Goal: Task Accomplishment & Management: Use online tool/utility

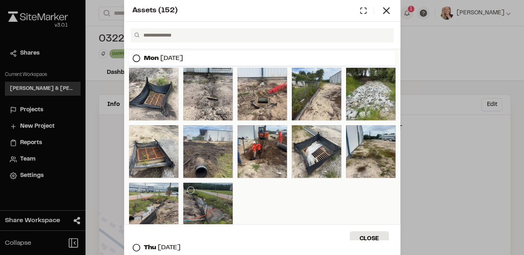
scroll to position [55, 0]
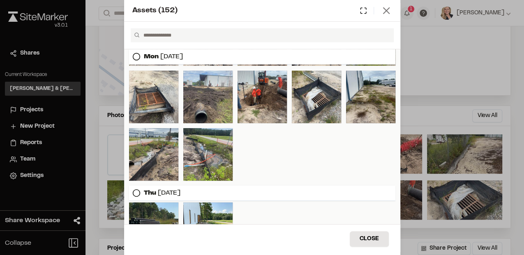
click at [390, 15] on icon at bounding box center [387, 11] width 12 height 12
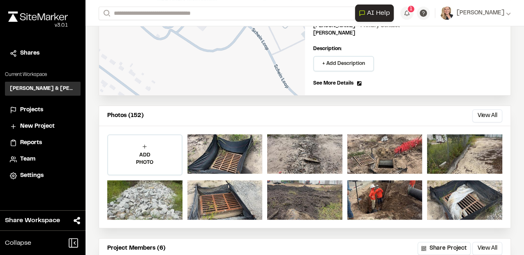
click at [34, 111] on span "Projects" at bounding box center [31, 110] width 23 height 9
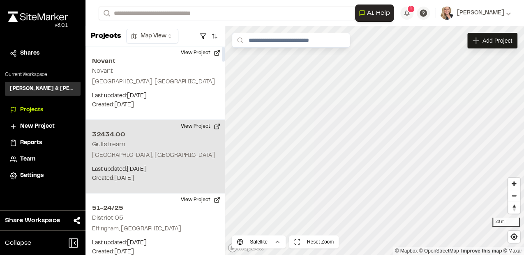
click at [156, 140] on div "32434.00 Gulfstream Beaufort, SC Last updated: Sep 29, 2025 Budget: $ Created: …" at bounding box center [156, 157] width 140 height 74
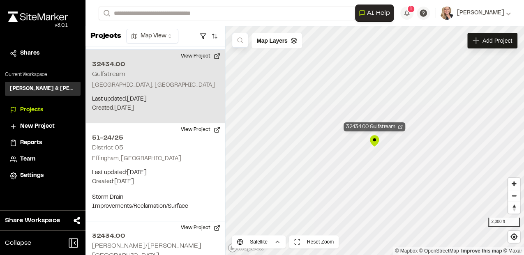
scroll to position [73, 0]
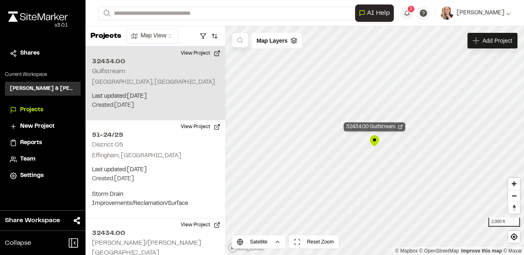
click at [401, 129] on icon "Map marker" at bounding box center [400, 127] width 5 height 5
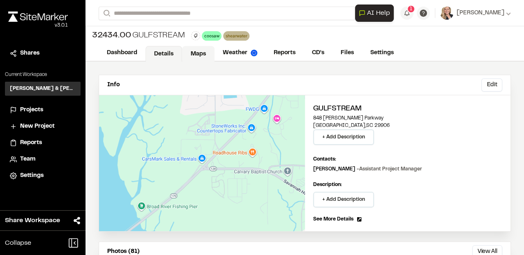
click at [196, 52] on link "Maps" at bounding box center [198, 54] width 32 height 16
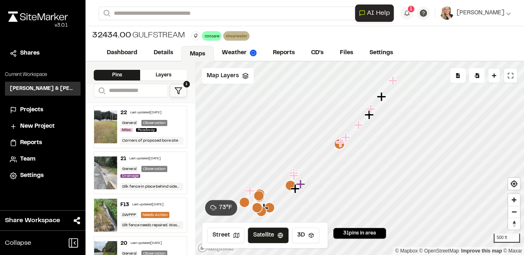
click at [178, 93] on polygon at bounding box center [178, 91] width 7 height 6
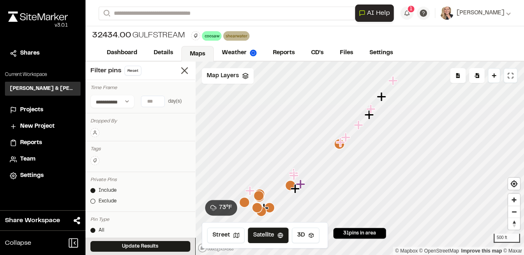
type input "*"
click at [157, 102] on input "*" at bounding box center [152, 101] width 23 height 11
click at [126, 100] on select "**********" at bounding box center [112, 101] width 44 height 13
select select "*****"
click at [90, 95] on select "**********" at bounding box center [112, 101] width 44 height 13
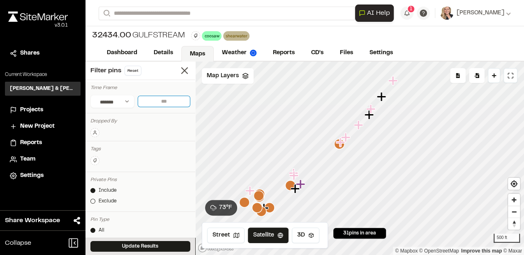
click at [161, 99] on input "text" at bounding box center [164, 102] width 53 height 12
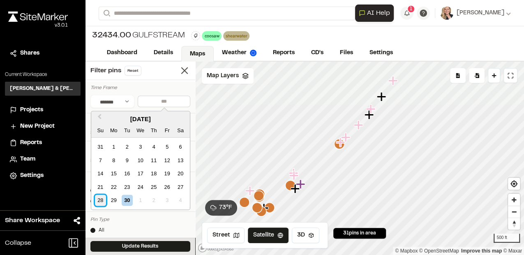
click at [97, 197] on div "28" at bounding box center [100, 200] width 11 height 11
click at [111, 202] on div "29" at bounding box center [113, 200] width 11 height 11
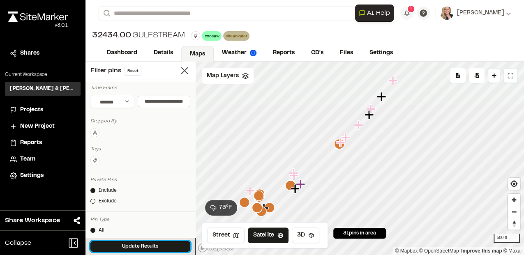
click at [165, 248] on button "Update Results" at bounding box center [140, 246] width 100 height 11
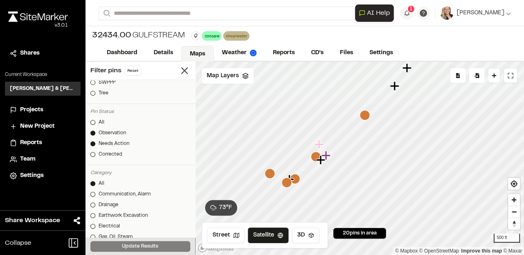
scroll to position [192, 0]
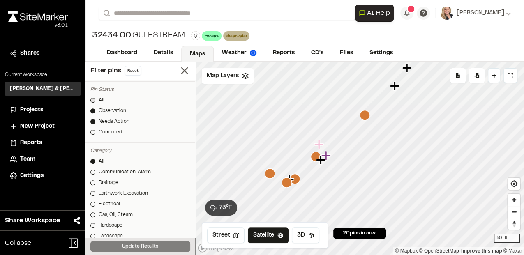
click at [93, 101] on div at bounding box center [92, 100] width 5 height 5
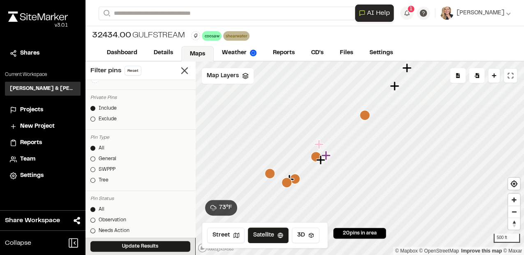
scroll to position [0, 0]
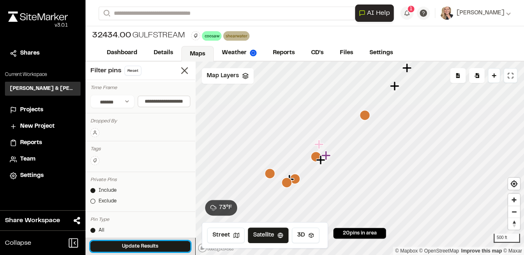
click at [165, 246] on button "Update Results" at bounding box center [140, 246] width 100 height 11
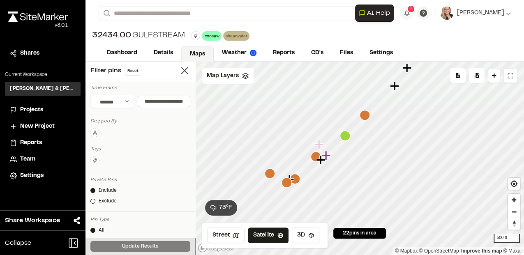
click at [345, 138] on icon "Map marker" at bounding box center [345, 136] width 10 height 10
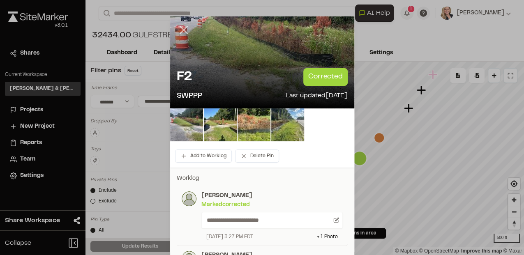
click at [180, 28] on line at bounding box center [183, 30] width 7 height 7
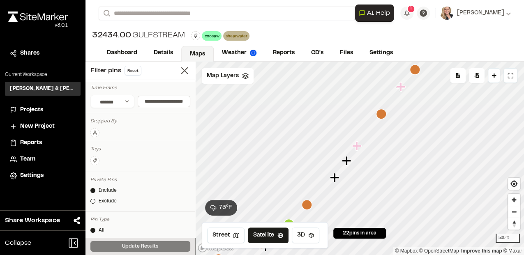
click at [383, 118] on icon "Map marker" at bounding box center [381, 114] width 10 height 10
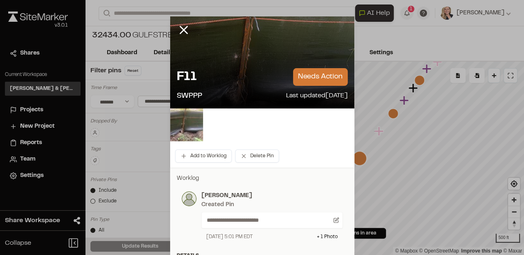
click at [181, 128] on img at bounding box center [186, 125] width 33 height 33
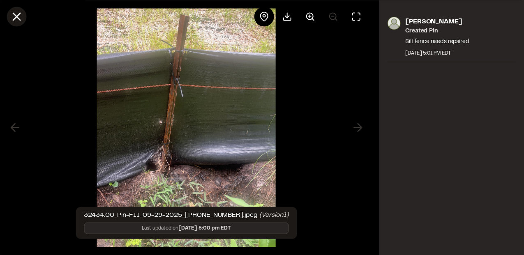
click at [14, 19] on line at bounding box center [16, 16] width 7 height 7
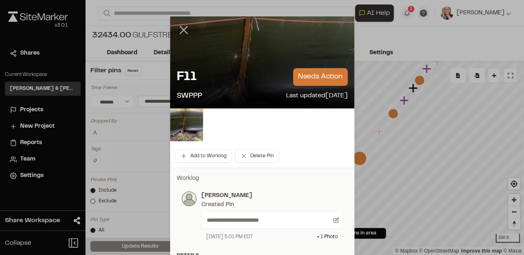
click at [178, 25] on icon at bounding box center [184, 30] width 14 height 14
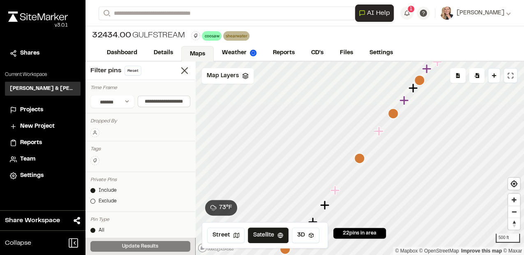
click at [395, 117] on icon "Map marker" at bounding box center [393, 114] width 10 height 10
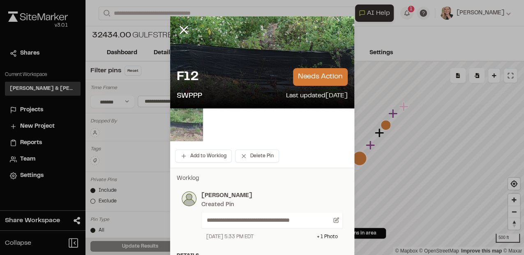
click at [186, 132] on img at bounding box center [186, 125] width 33 height 33
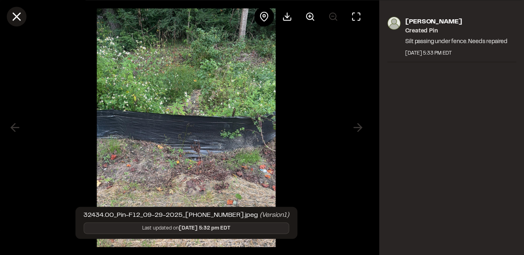
click at [19, 14] on line at bounding box center [16, 16] width 7 height 7
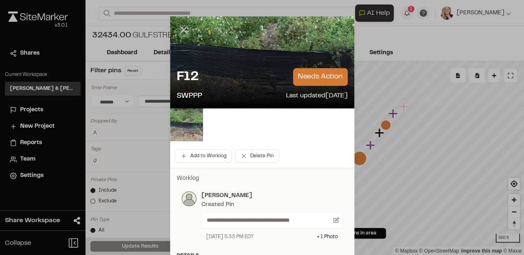
click at [181, 30] on line at bounding box center [183, 30] width 7 height 7
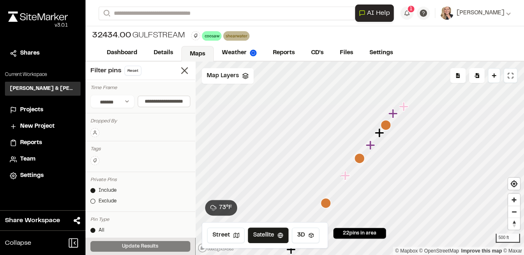
click at [386, 126] on icon "Map marker" at bounding box center [386, 125] width 10 height 10
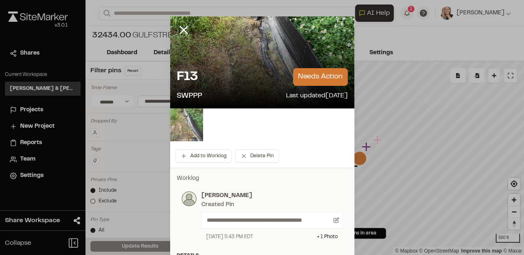
click at [179, 128] on img at bounding box center [186, 125] width 33 height 33
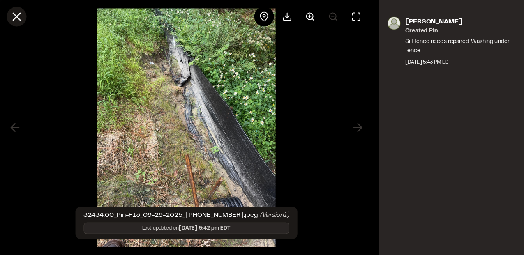
click at [21, 20] on icon at bounding box center [16, 16] width 14 height 14
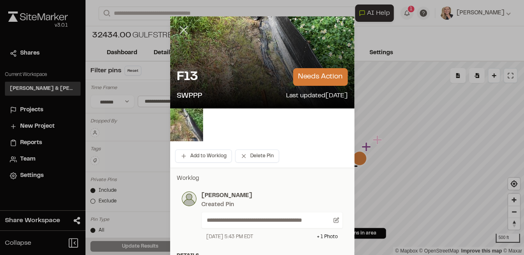
click at [182, 33] on icon at bounding box center [184, 30] width 14 height 14
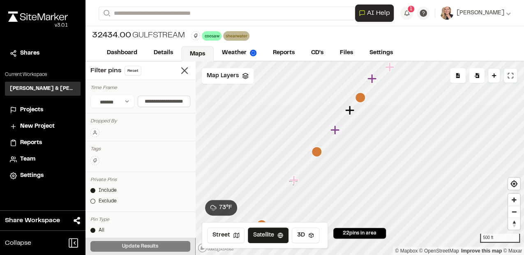
click at [350, 109] on icon "Map marker" at bounding box center [349, 110] width 9 height 9
click at [382, 127] on icon "Map marker" at bounding box center [380, 126] width 9 height 9
click at [376, 146] on icon "Map marker" at bounding box center [376, 146] width 9 height 9
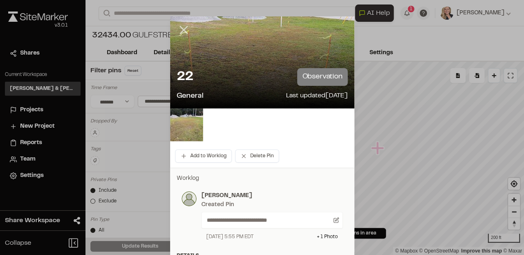
click at [182, 31] on line at bounding box center [183, 30] width 7 height 7
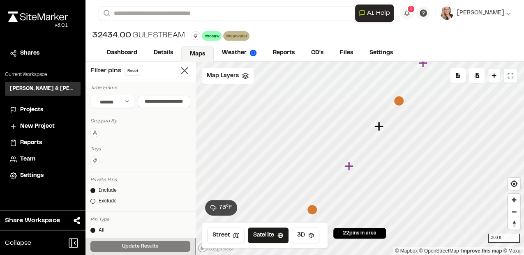
click at [379, 126] on icon "Map marker" at bounding box center [379, 126] width 9 height 9
click at [328, 199] on icon "Map marker" at bounding box center [328, 198] width 9 height 9
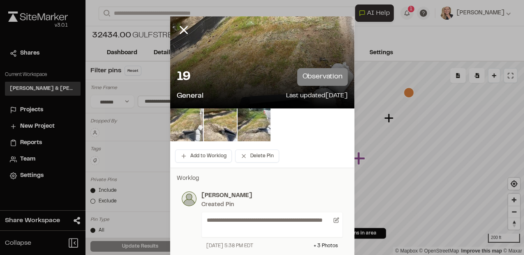
click at [182, 120] on img at bounding box center [186, 125] width 33 height 33
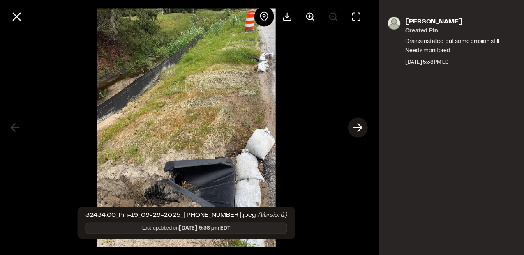
click at [357, 125] on icon at bounding box center [357, 128] width 13 height 14
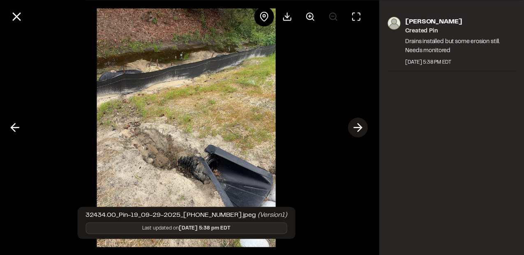
click at [357, 128] on line at bounding box center [358, 128] width 8 height 0
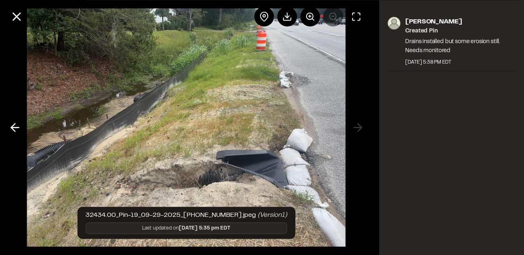
click at [359, 130] on div at bounding box center [186, 127] width 373 height 255
click at [362, 124] on div at bounding box center [186, 127] width 373 height 255
click at [16, 14] on icon at bounding box center [16, 16] width 14 height 14
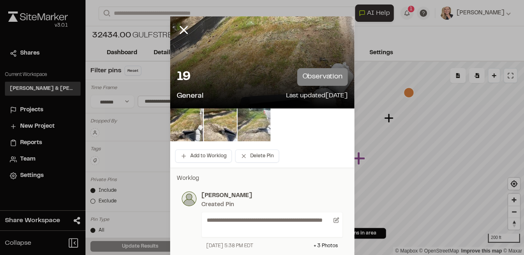
click at [259, 139] on img at bounding box center [254, 125] width 33 height 33
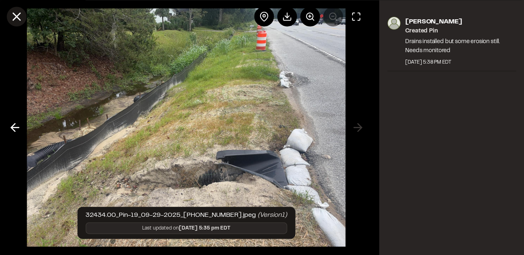
click at [19, 16] on icon at bounding box center [16, 16] width 14 height 14
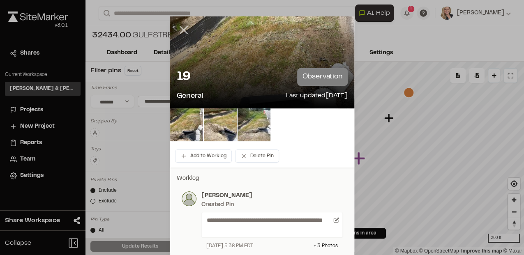
click at [182, 32] on icon at bounding box center [184, 30] width 14 height 14
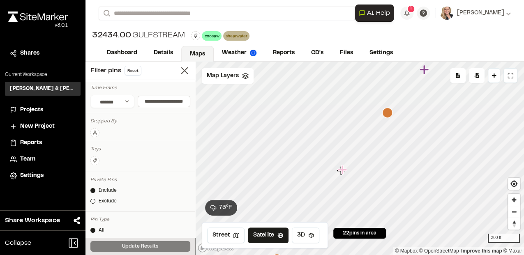
click at [342, 168] on icon "Map marker" at bounding box center [342, 169] width 9 height 9
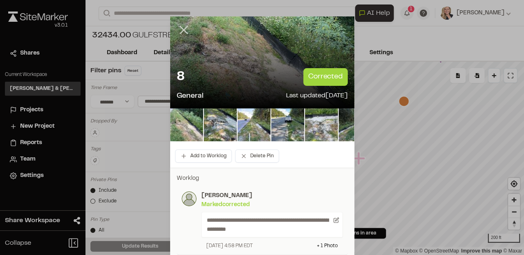
click at [181, 32] on icon at bounding box center [184, 30] width 14 height 14
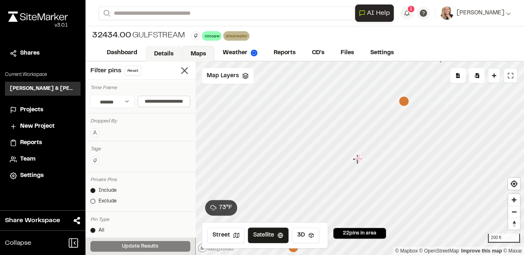
click at [163, 51] on link "Details" at bounding box center [164, 54] width 37 height 16
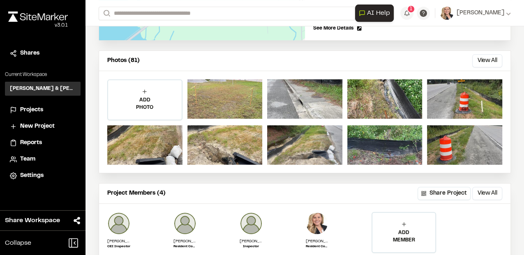
scroll to position [192, 0]
click at [483, 55] on button "View All" at bounding box center [487, 60] width 30 height 13
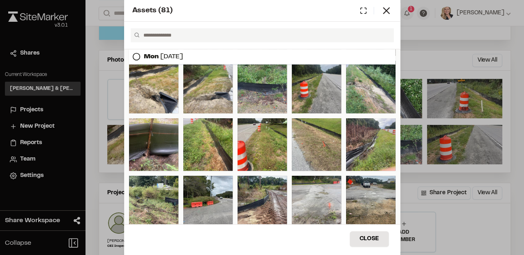
scroll to position [55, 0]
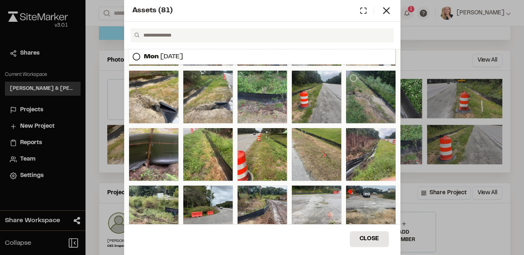
click at [360, 103] on div at bounding box center [370, 97] width 49 height 53
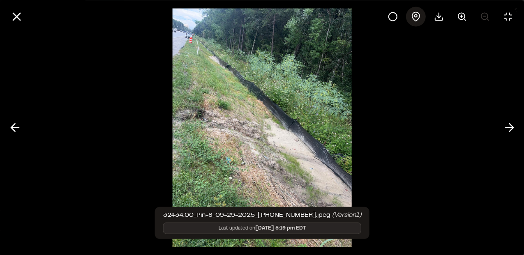
click at [415, 16] on icon at bounding box center [416, 17] width 10 height 10
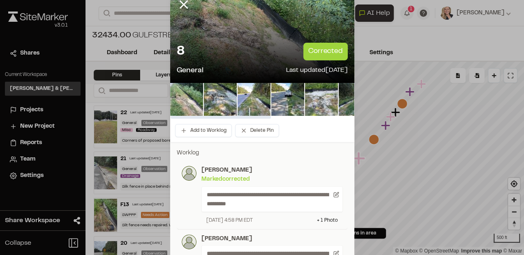
scroll to position [82, 0]
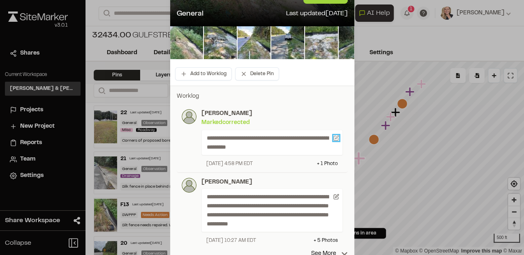
click at [336, 140] on icon at bounding box center [336, 138] width 6 height 6
type textarea "**********"
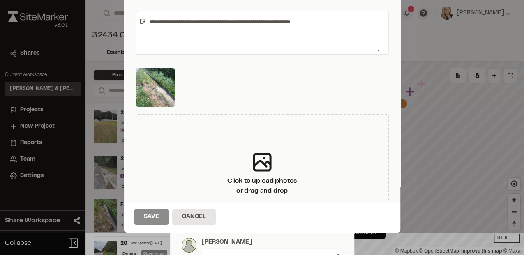
scroll to position [0, 0]
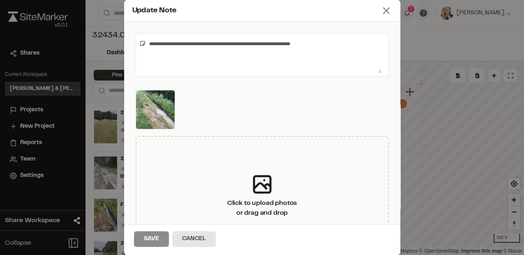
click at [381, 9] on icon at bounding box center [387, 11] width 12 height 12
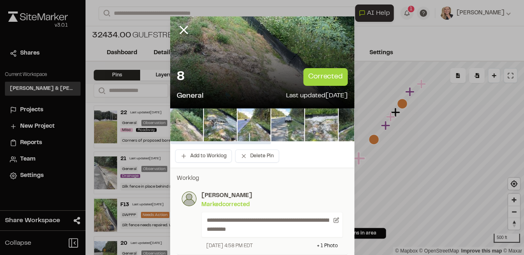
click at [277, 120] on img at bounding box center [287, 125] width 33 height 33
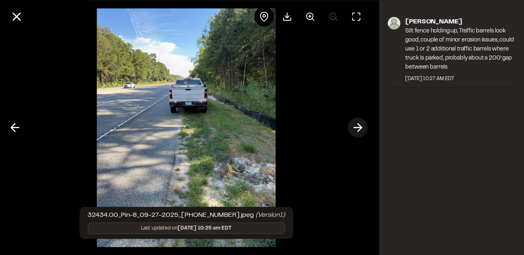
click at [361, 134] on icon at bounding box center [357, 128] width 13 height 14
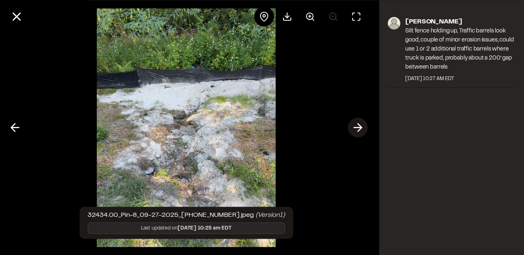
click at [361, 134] on icon at bounding box center [357, 128] width 13 height 14
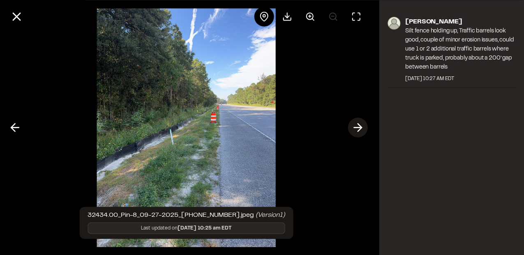
click at [361, 134] on icon at bounding box center [357, 128] width 13 height 14
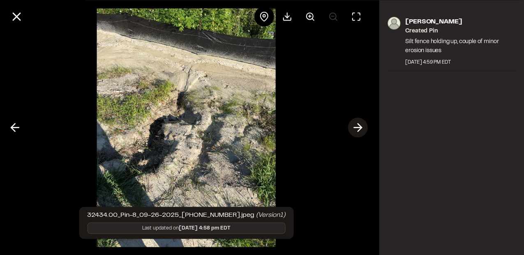
click at [361, 134] on icon at bounding box center [357, 128] width 13 height 14
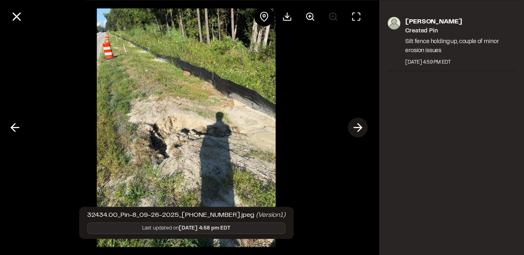
click at [361, 134] on icon at bounding box center [357, 128] width 13 height 14
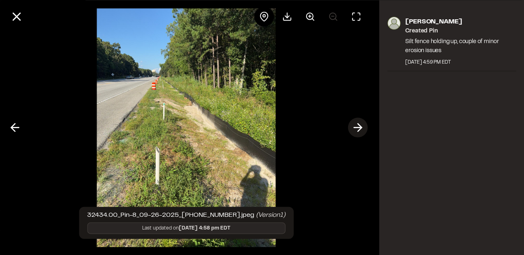
click at [361, 134] on icon at bounding box center [357, 128] width 13 height 14
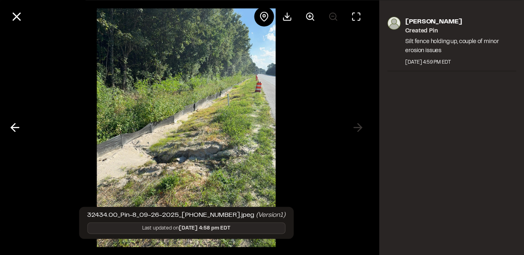
click at [363, 135] on div at bounding box center [186, 127] width 373 height 255
click at [361, 127] on div at bounding box center [186, 127] width 373 height 255
click at [355, 129] on div at bounding box center [186, 127] width 373 height 255
click at [18, 125] on icon at bounding box center [14, 128] width 13 height 14
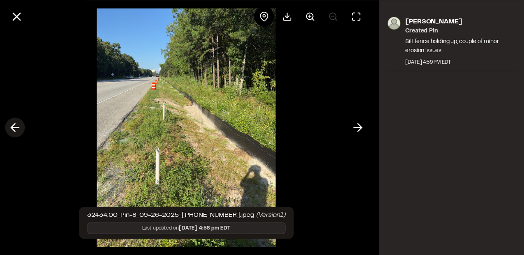
click at [18, 125] on icon at bounding box center [14, 128] width 13 height 14
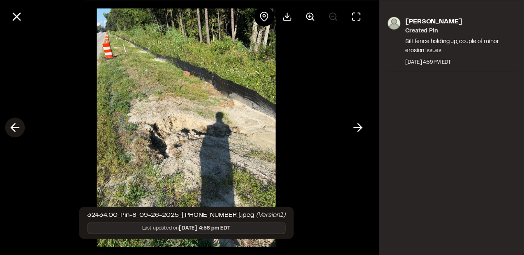
click at [18, 125] on icon at bounding box center [14, 128] width 13 height 14
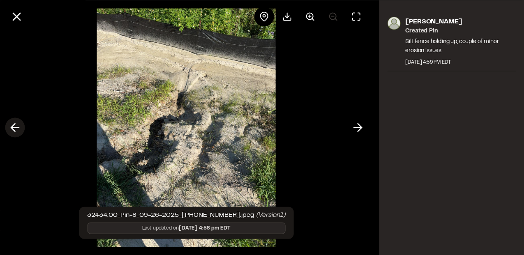
click at [18, 125] on icon at bounding box center [14, 128] width 13 height 14
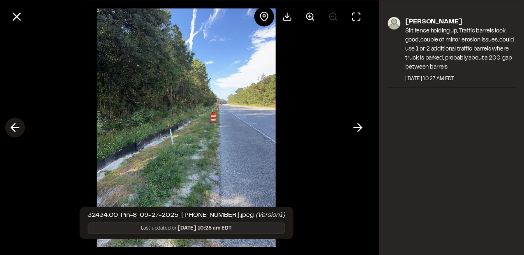
click at [18, 125] on icon at bounding box center [14, 128] width 13 height 14
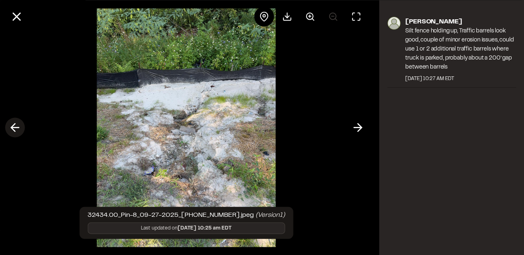
click at [18, 125] on icon at bounding box center [14, 128] width 13 height 14
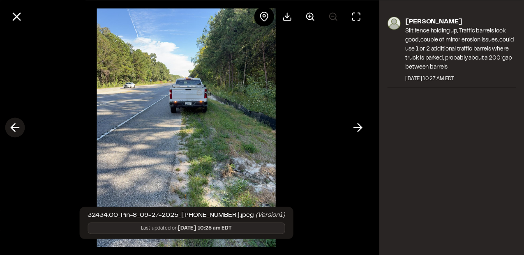
click at [18, 125] on icon at bounding box center [14, 128] width 13 height 14
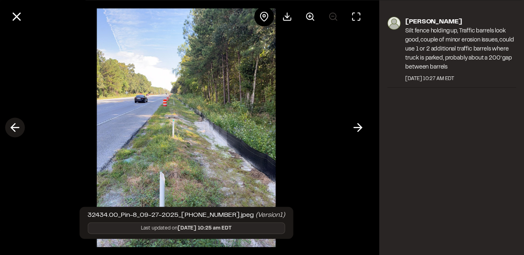
click at [18, 125] on icon at bounding box center [14, 128] width 13 height 14
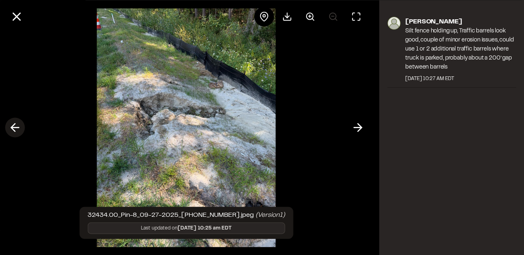
click at [18, 125] on icon at bounding box center [14, 128] width 13 height 14
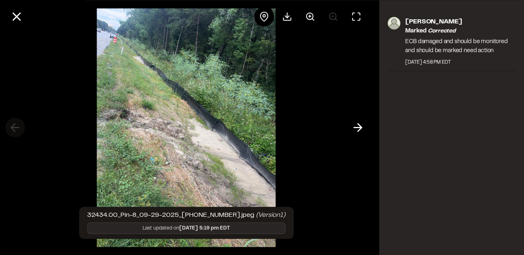
click at [18, 125] on div at bounding box center [186, 127] width 373 height 255
click at [16, 21] on icon at bounding box center [16, 16] width 14 height 14
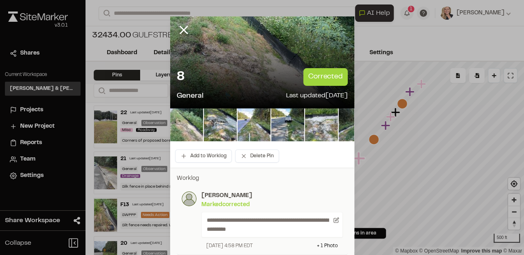
click at [280, 199] on p "Joe Gillenwater" at bounding box center [272, 196] width 142 height 9
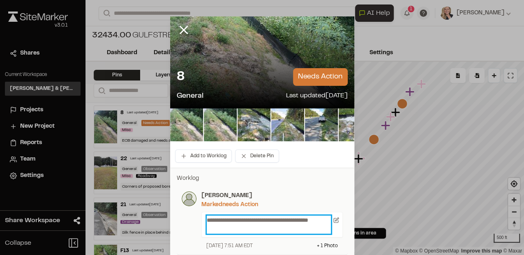
click at [300, 228] on p "**********" at bounding box center [269, 225] width 125 height 18
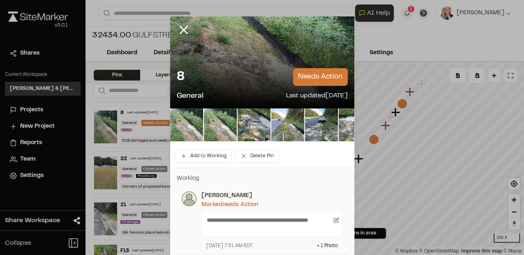
click at [270, 188] on div "**********" at bounding box center [262, 221] width 171 height 69
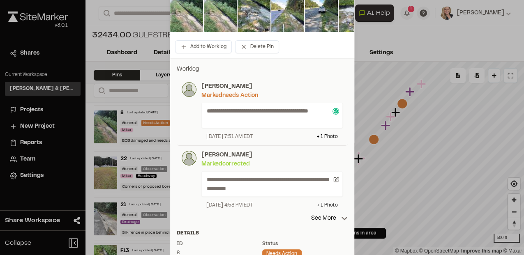
click at [295, 166] on div "Marked corrected" at bounding box center [272, 164] width 142 height 9
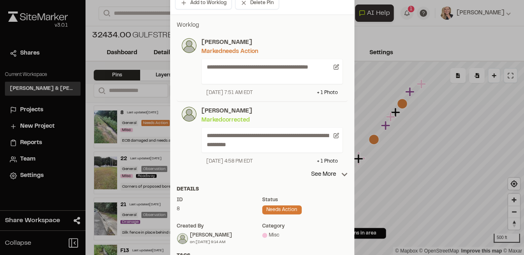
scroll to position [109, 0]
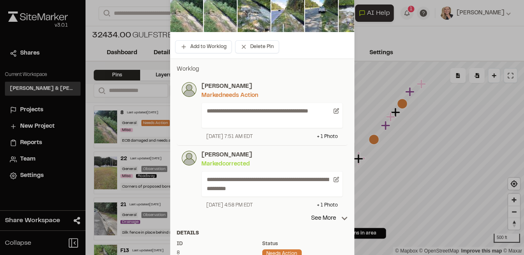
click at [287, 154] on p "[PERSON_NAME]" at bounding box center [272, 155] width 142 height 9
click at [337, 181] on icon at bounding box center [336, 180] width 6 height 6
type textarea "**********"
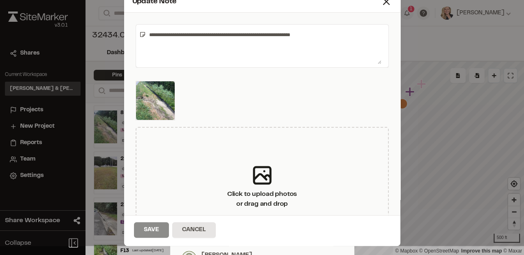
scroll to position [0, 0]
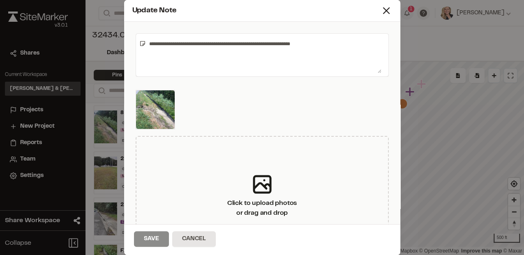
click at [139, 46] on icon at bounding box center [142, 43] width 7 height 7
click at [142, 43] on icon at bounding box center [142, 43] width 5 height 5
click at [176, 44] on textarea "**********" at bounding box center [264, 55] width 236 height 36
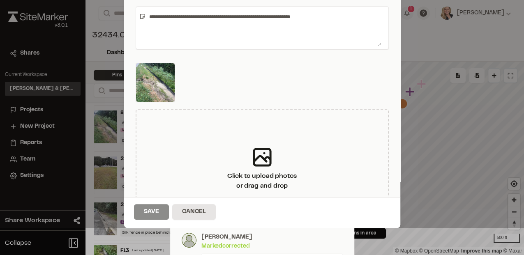
click at [377, 46] on div "**********" at bounding box center [262, 28] width 253 height 44
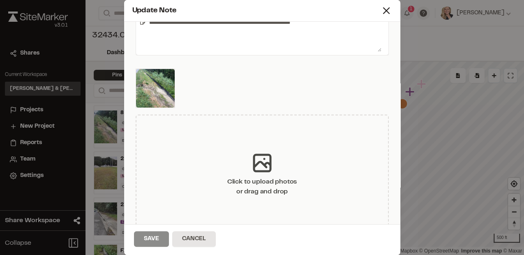
scroll to position [37, 0]
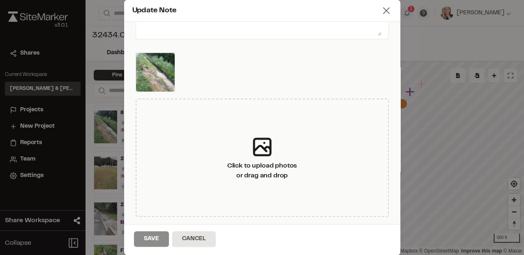
click at [381, 15] on icon at bounding box center [387, 11] width 12 height 12
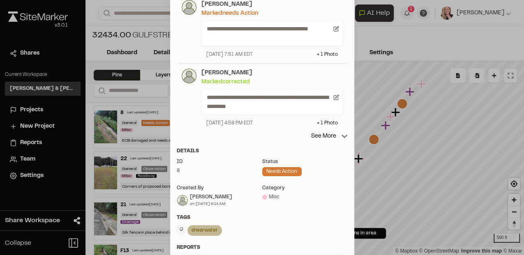
scroll to position [247, 0]
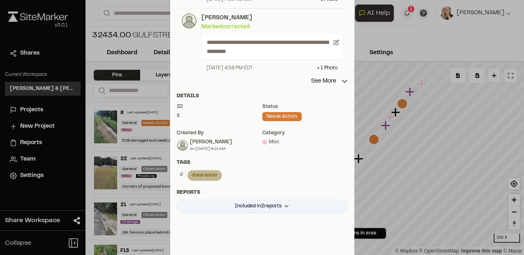
click at [262, 206] on html "Close sidebar v 3.0.1 Shares Current Workspace Davis & Floyd Inc. D& Projects N…" at bounding box center [262, 127] width 524 height 255
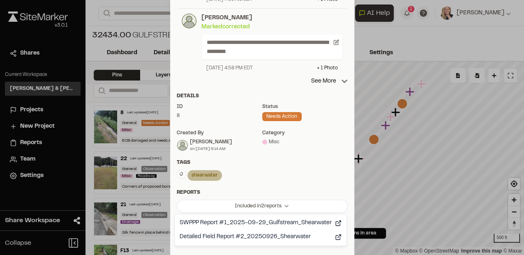
click at [310, 164] on html "Close sidebar v 3.0.1 Shares Current Workspace Davis & Floyd Inc. D& Projects N…" at bounding box center [262, 127] width 524 height 255
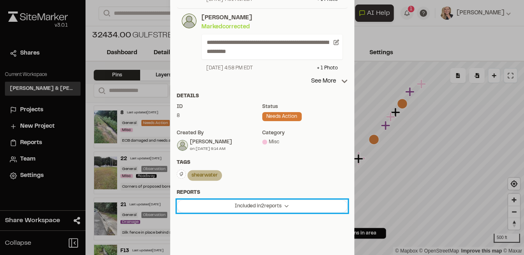
scroll to position [164, 0]
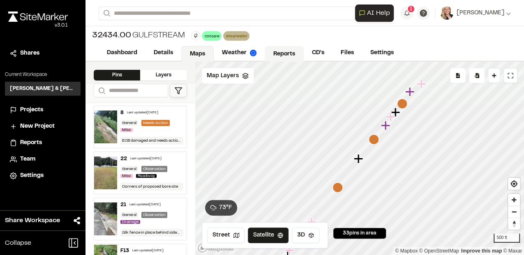
click at [294, 52] on link "Reports" at bounding box center [284, 54] width 39 height 16
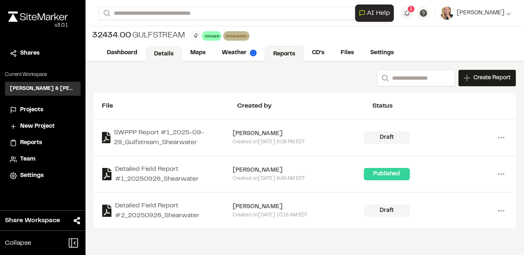
click at [173, 56] on link "Details" at bounding box center [164, 54] width 37 height 16
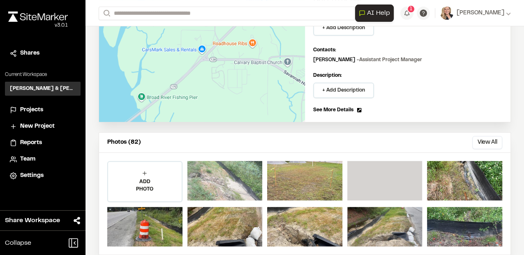
scroll to position [137, 0]
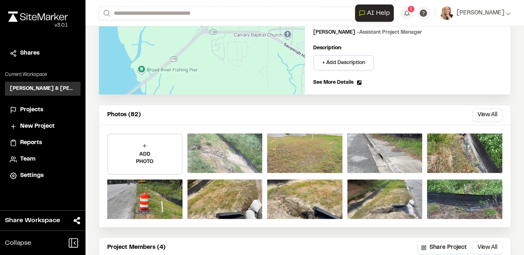
click at [233, 151] on div at bounding box center [225, 153] width 75 height 39
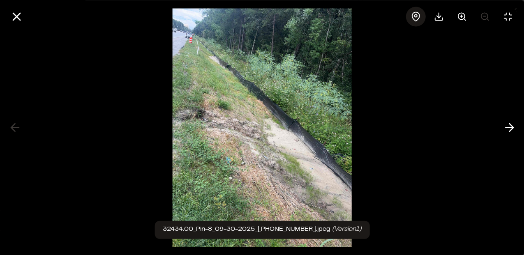
click at [420, 16] on icon at bounding box center [416, 17] width 10 height 10
click at [14, 15] on line at bounding box center [16, 16] width 7 height 7
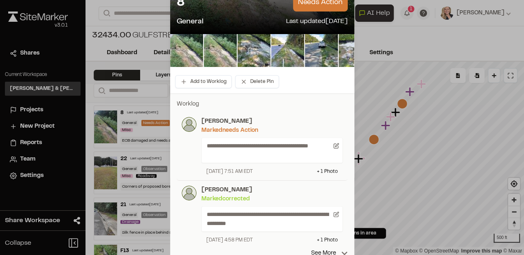
scroll to position [82, 0]
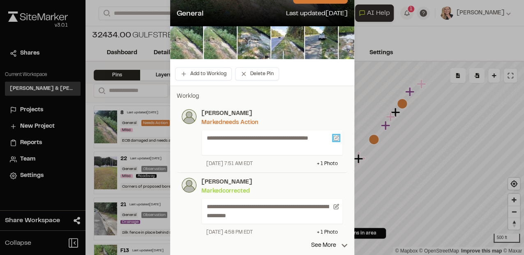
click at [335, 139] on icon at bounding box center [336, 138] width 6 height 6
type textarea "**********"
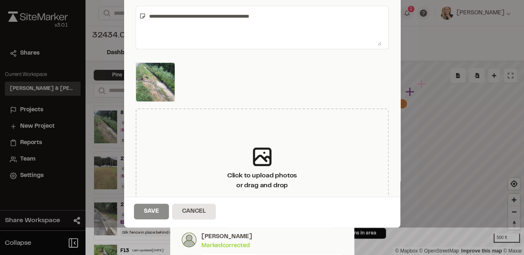
scroll to position [0, 0]
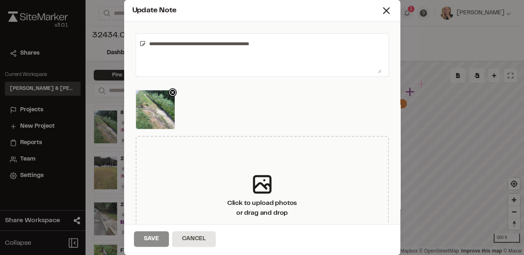
click at [171, 93] on icon at bounding box center [173, 92] width 8 height 8
drag, startPoint x: 277, startPoint y: 48, endPoint x: 111, endPoint y: 53, distance: 165.8
click at [111, 53] on div "**********" at bounding box center [262, 127] width 524 height 255
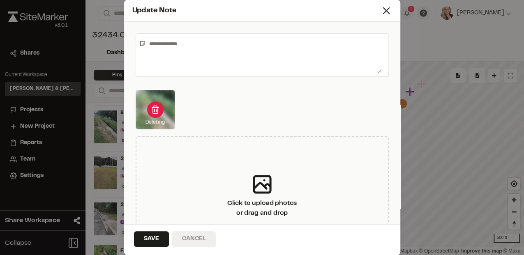
click at [197, 243] on button "Cancel" at bounding box center [194, 240] width 44 height 16
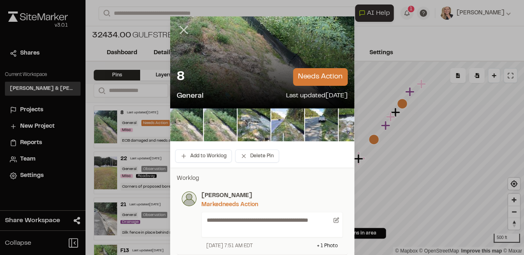
click at [180, 32] on line at bounding box center [183, 30] width 7 height 7
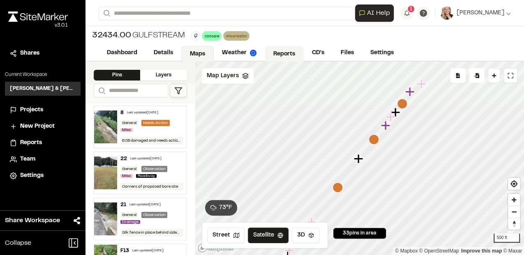
click at [286, 52] on link "Reports" at bounding box center [284, 54] width 39 height 16
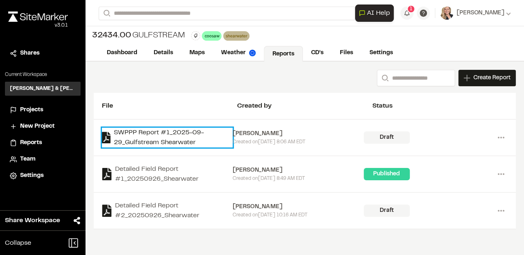
click at [160, 141] on link "SWPPP Report #1_2025-09-29_Gulfstream Shearwater" at bounding box center [167, 138] width 131 height 20
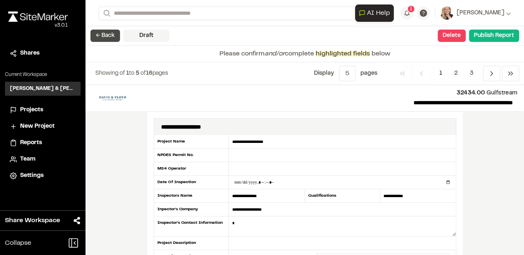
click at [104, 39] on button "← Back" at bounding box center [105, 36] width 30 height 12
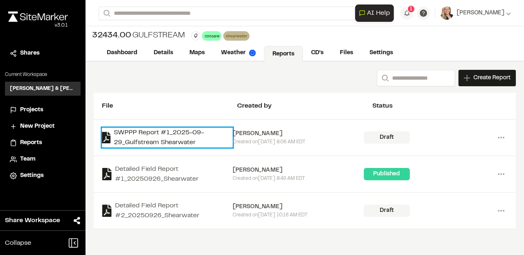
click at [137, 141] on link "SWPPP Report #1_2025-09-29_Gulfstream Shearwater" at bounding box center [167, 138] width 131 height 20
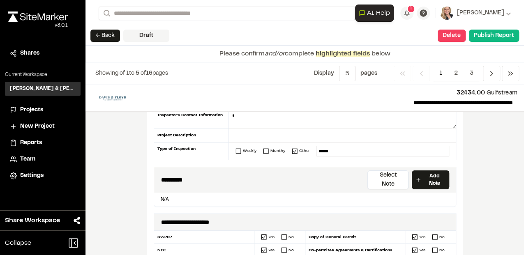
scroll to position [109, 0]
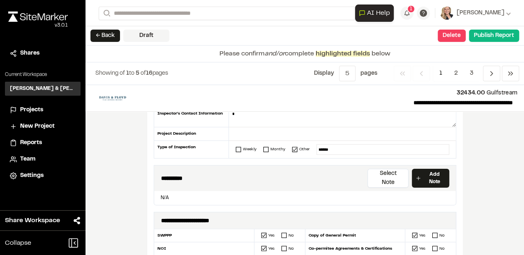
click at [495, 161] on div "**********" at bounding box center [305, 170] width 439 height 170
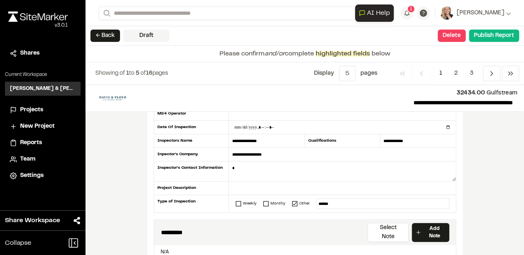
scroll to position [0, 0]
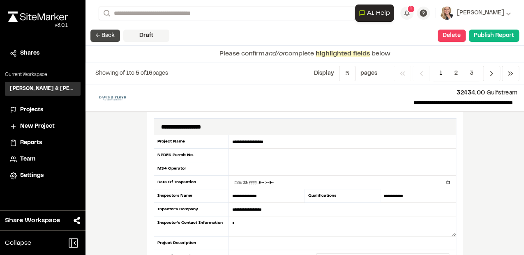
click at [105, 32] on button "← Back" at bounding box center [105, 36] width 30 height 12
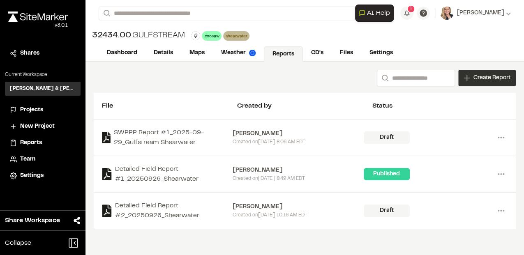
click at [497, 77] on span "Create Report" at bounding box center [492, 78] width 37 height 9
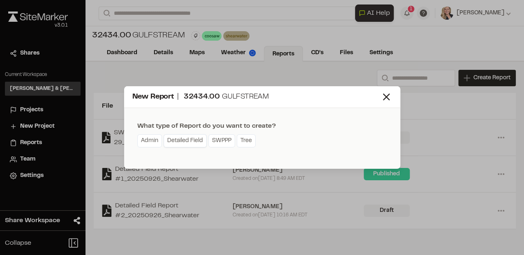
click at [188, 141] on link "Detailed Field" at bounding box center [185, 140] width 43 height 13
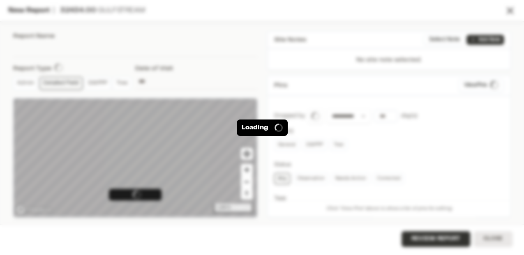
type input "**********"
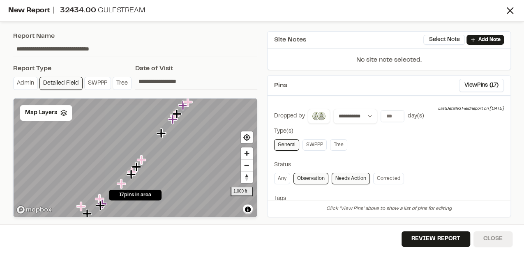
click at [499, 234] on button "Close" at bounding box center [493, 240] width 39 height 16
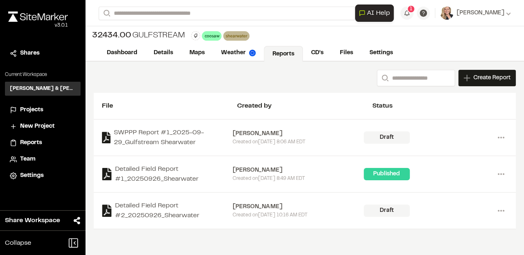
click at [499, 234] on div "**********" at bounding box center [305, 150] width 439 height 176
click at [485, 81] on span "Create Report" at bounding box center [492, 78] width 37 height 9
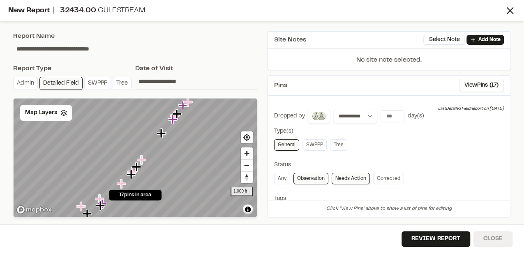
click at [489, 241] on button "Close" at bounding box center [493, 240] width 39 height 16
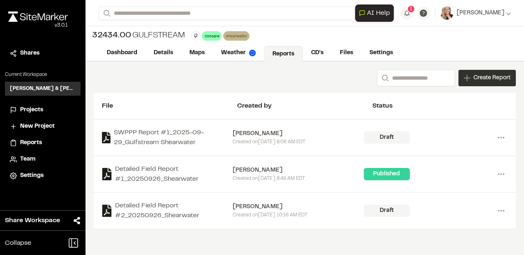
click at [479, 77] on span "Create Report" at bounding box center [492, 78] width 37 height 9
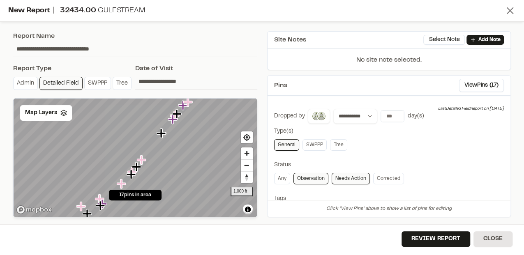
click at [515, 10] on icon at bounding box center [511, 11] width 12 height 12
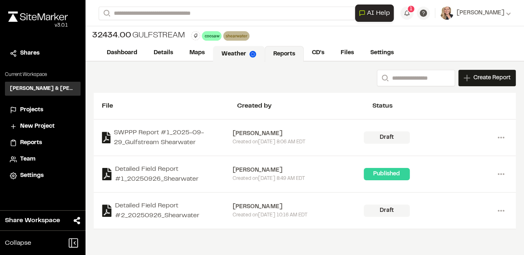
click at [194, 53] on link "Maps" at bounding box center [197, 53] width 32 height 16
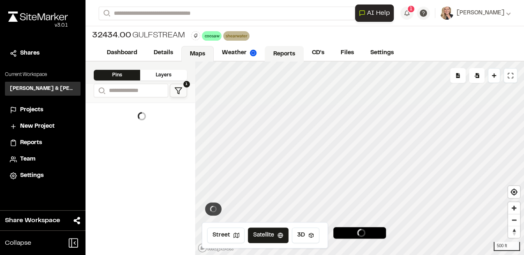
click at [289, 56] on link "Reports" at bounding box center [284, 54] width 39 height 16
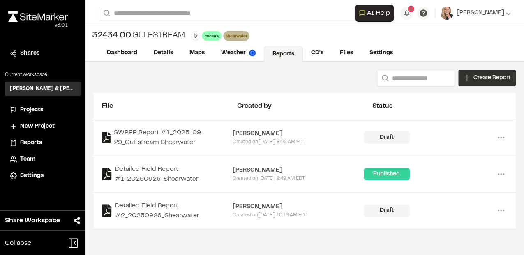
click at [487, 84] on div "Create Report" at bounding box center [487, 78] width 58 height 16
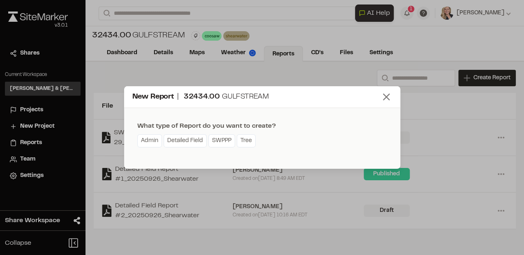
click at [387, 93] on icon at bounding box center [387, 97] width 12 height 12
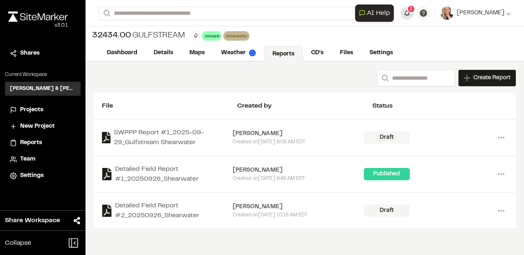
click at [410, 11] on span "1" at bounding box center [411, 8] width 2 height 7
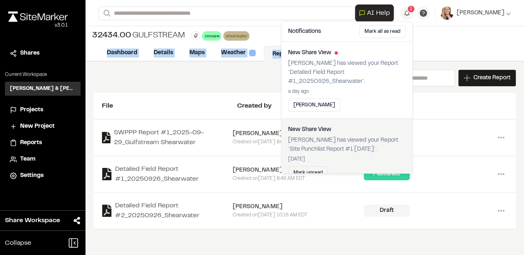
click at [438, 45] on div "32434.00 Gulfstream coosaw Delete Rename Edit Color Delete Tag Are you sure you…" at bounding box center [305, 43] width 439 height 35
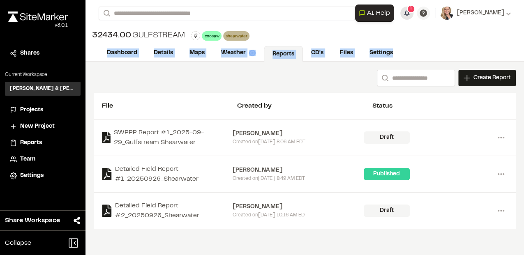
drag, startPoint x: 438, startPoint y: 45, endPoint x: 402, endPoint y: 17, distance: 44.8
click at [405, 14] on button "1" at bounding box center [407, 13] width 13 height 13
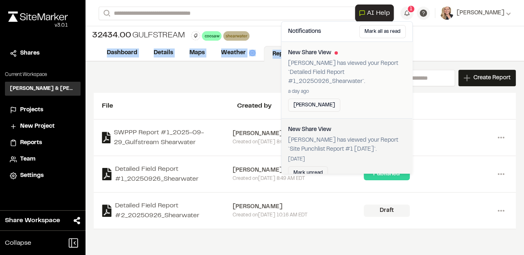
click at [343, 67] on p "Jeb Crews has viewed your Report `Detailed Field Report #1_20250926_Shearwater`." at bounding box center [347, 72] width 118 height 27
click at [310, 105] on button "Mark read" at bounding box center [314, 105] width 52 height 13
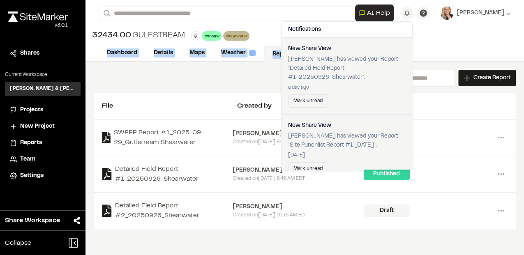
click at [472, 42] on div "32434.00 Gulfstream coosaw Delete Rename Edit Color Delete Tag Are you sure you…" at bounding box center [305, 35] width 439 height 19
